Goal: Information Seeking & Learning: Learn about a topic

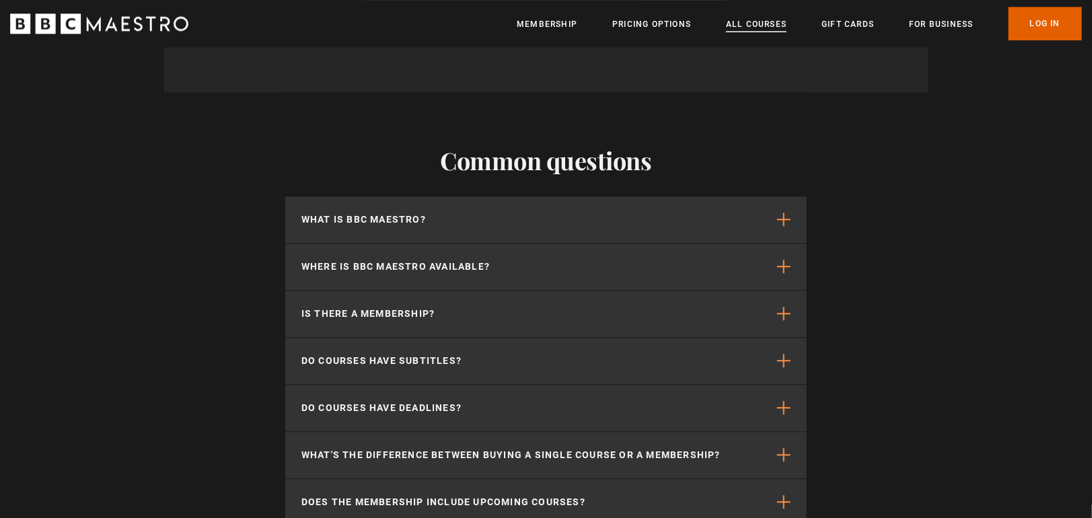
click at [749, 20] on link "All Courses" at bounding box center [756, 23] width 61 height 13
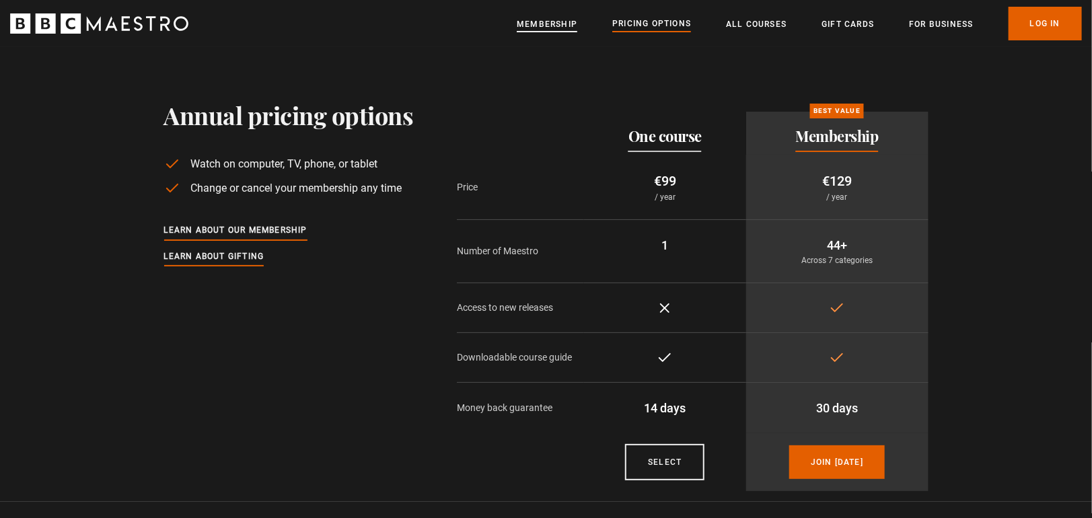
click at [537, 22] on link "Membership" at bounding box center [547, 23] width 61 height 13
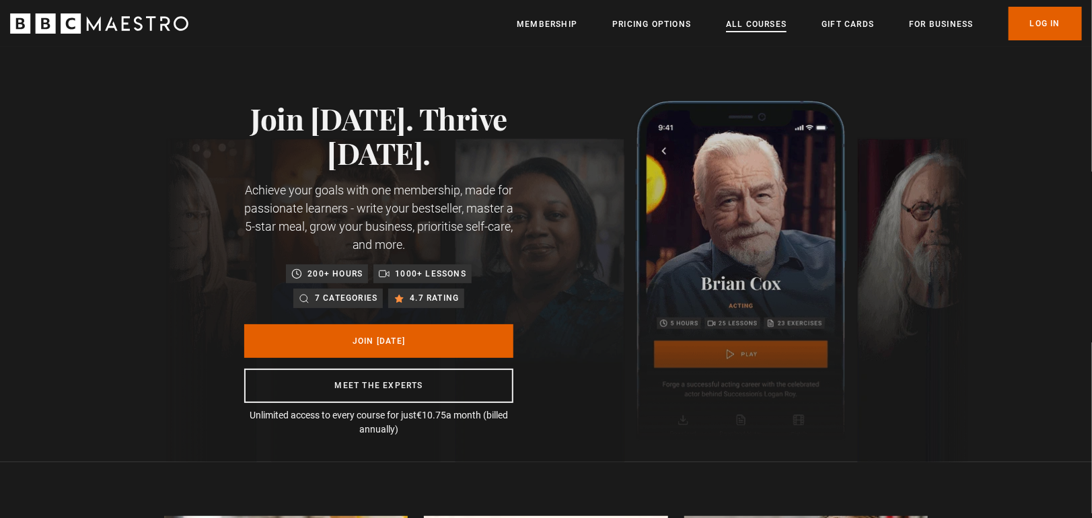
click at [739, 23] on link "All Courses" at bounding box center [756, 23] width 61 height 13
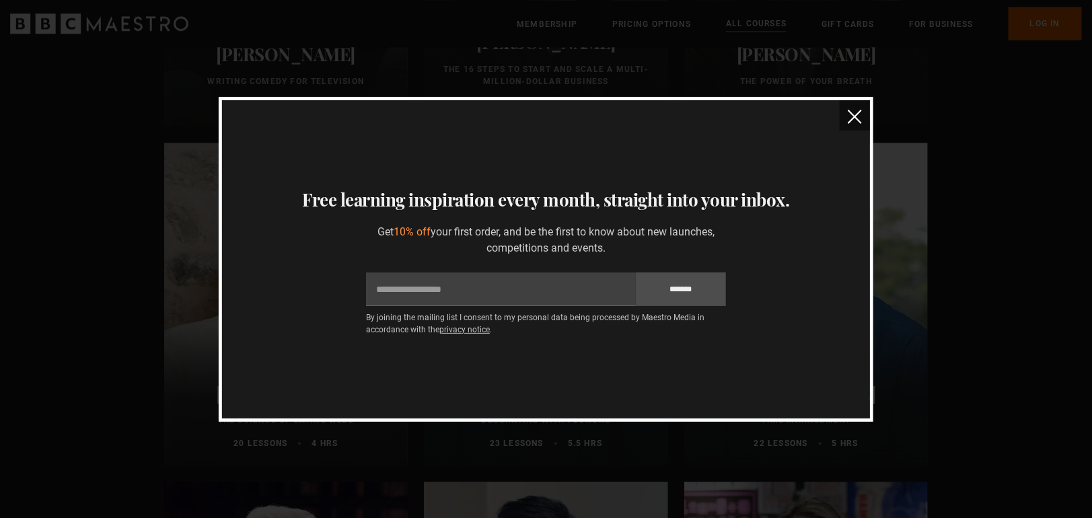
scroll to position [1682, 0]
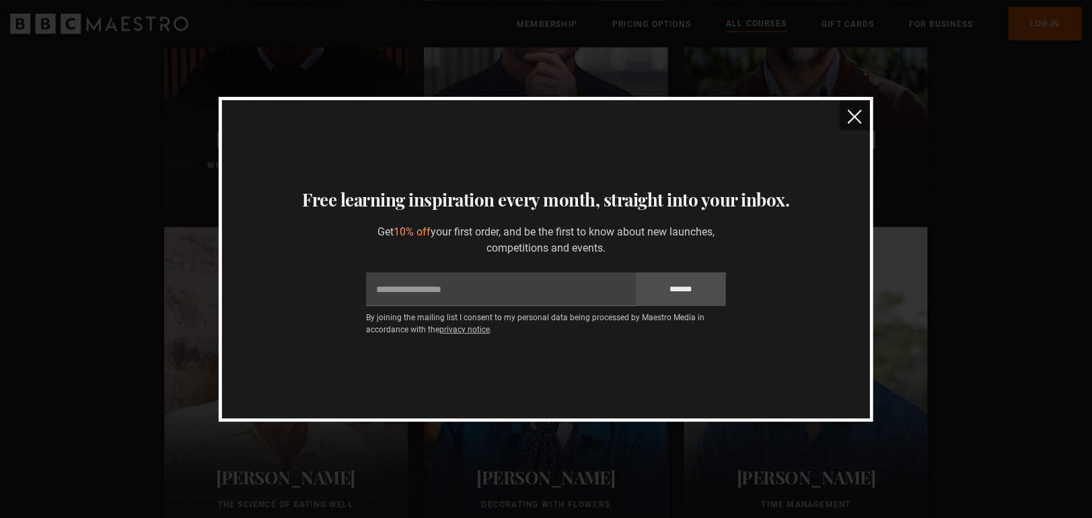
drag, startPoint x: 867, startPoint y: 108, endPoint x: 856, endPoint y: 110, distance: 11.0
click at [862, 108] on button "close" at bounding box center [855, 115] width 30 height 30
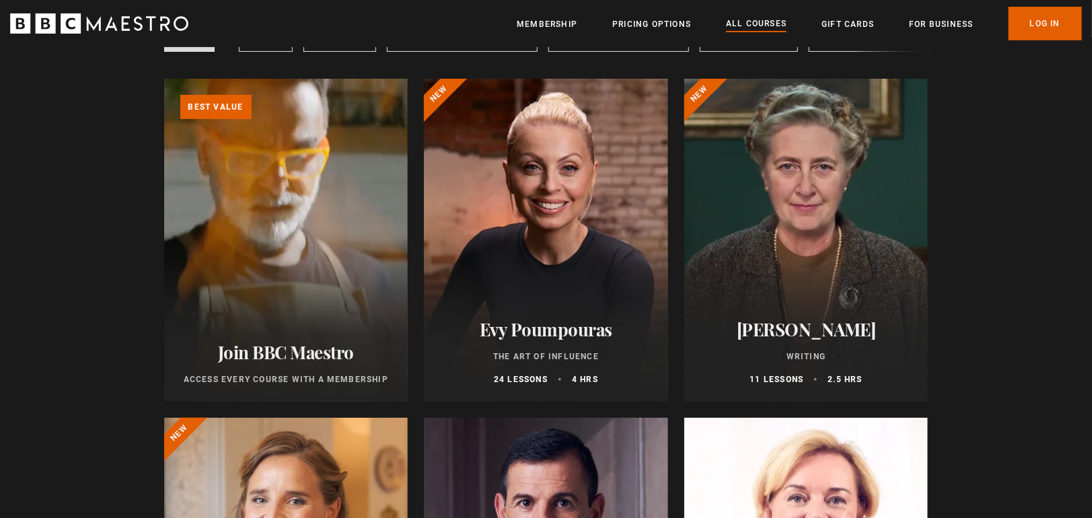
scroll to position [0, 0]
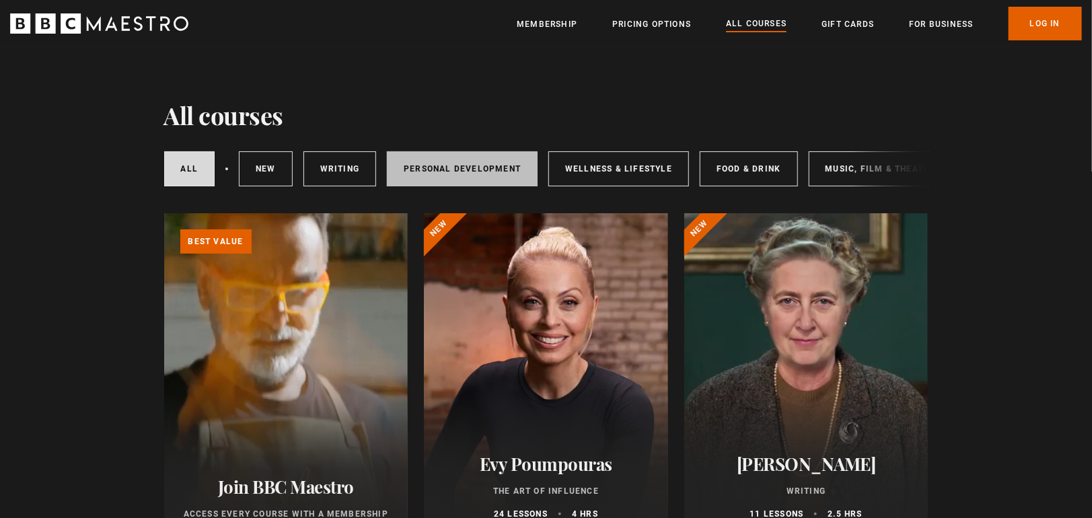
click at [433, 173] on link "Personal Development" at bounding box center [462, 168] width 151 height 35
